Goal: Task Accomplishment & Management: Use online tool/utility

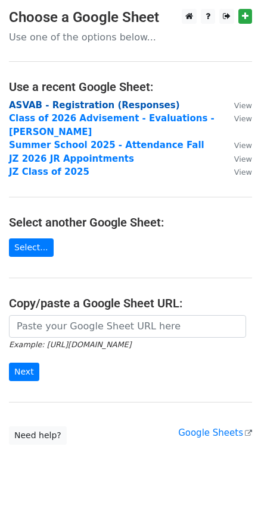
click at [82, 106] on strong "ASVAB - Registration (Responses)" at bounding box center [94, 105] width 171 height 11
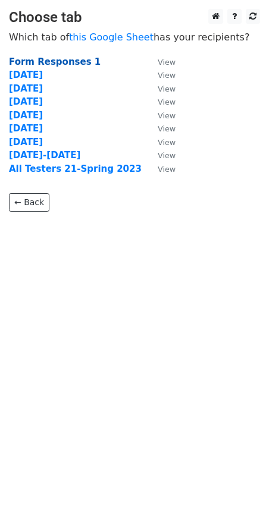
click at [48, 61] on strong "Form Responses 1" at bounding box center [55, 62] width 92 height 11
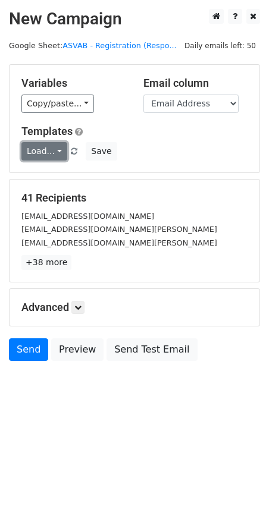
click at [50, 151] on link "Load..." at bounding box center [44, 151] width 46 height 18
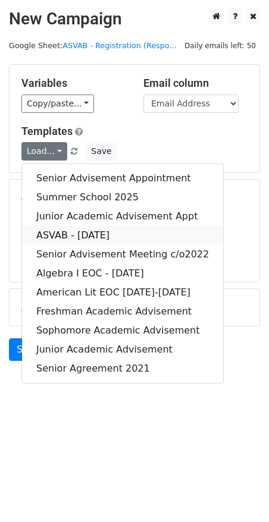
click at [68, 234] on link "ASVAB - [DATE]" at bounding box center [122, 235] width 201 height 19
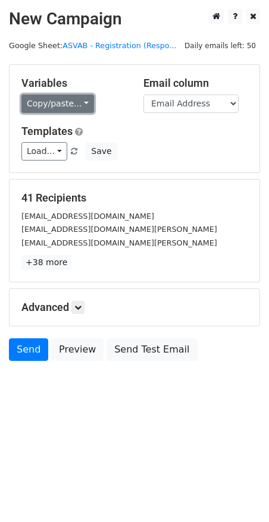
click at [55, 107] on link "Copy/paste..." at bounding box center [57, 104] width 73 height 18
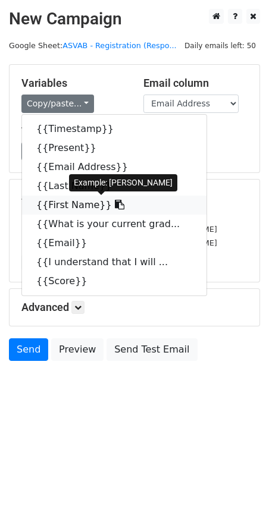
click at [64, 203] on link "{{First Name}}" at bounding box center [114, 205] width 184 height 19
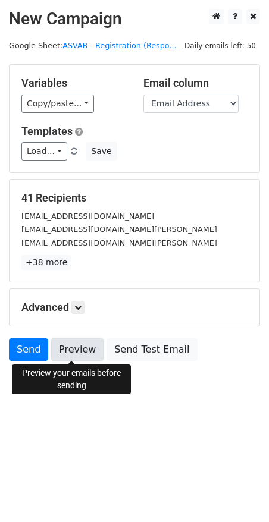
click at [56, 355] on link "Preview" at bounding box center [77, 350] width 52 height 23
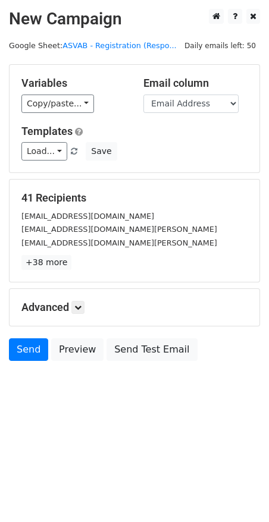
click at [77, 315] on div "Advanced Tracking Track Opens UTM Codes Track Clicks Filters Only include sprea…" at bounding box center [135, 307] width 250 height 37
click at [80, 307] on icon at bounding box center [77, 307] width 7 height 7
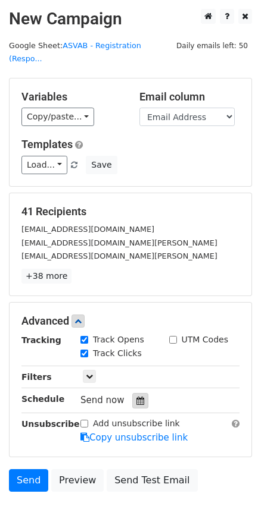
click at [136, 397] on icon at bounding box center [140, 401] width 8 height 8
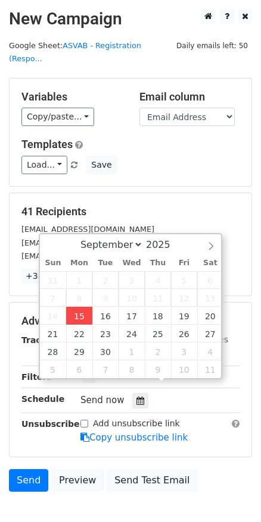
type input "2025-09-15 14:37"
type input "02"
type input "37"
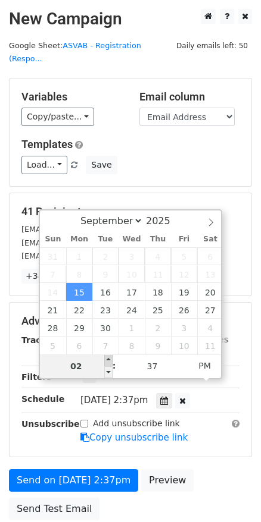
type input "2025-09-15 15:37"
type input "03"
click at [104, 362] on span at bounding box center [108, 361] width 8 height 12
type input "2025-09-15 16:37"
type input "04"
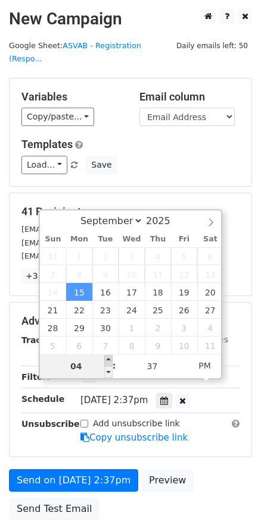
click at [104, 362] on span at bounding box center [108, 361] width 8 height 12
type input "2025-09-15 17:37"
type input "05"
click at [104, 362] on span at bounding box center [108, 361] width 8 height 12
type input "2025-09-15 18:37"
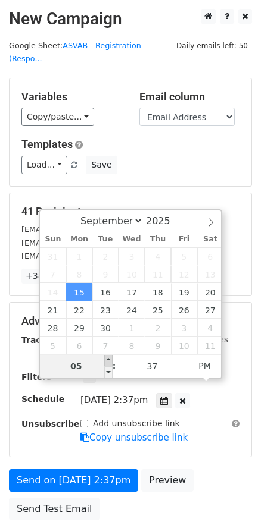
type input "06"
click at [104, 362] on span at bounding box center [108, 361] width 8 height 12
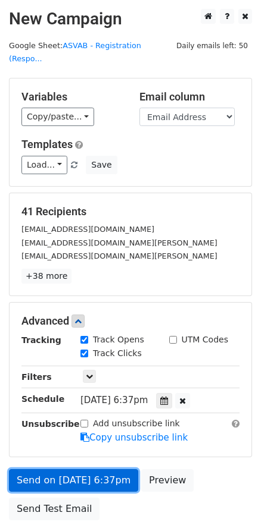
click at [107, 469] on link "Send on Sep 15 at 6:37pm" at bounding box center [73, 480] width 129 height 23
